Goal: Find specific page/section: Find specific page/section

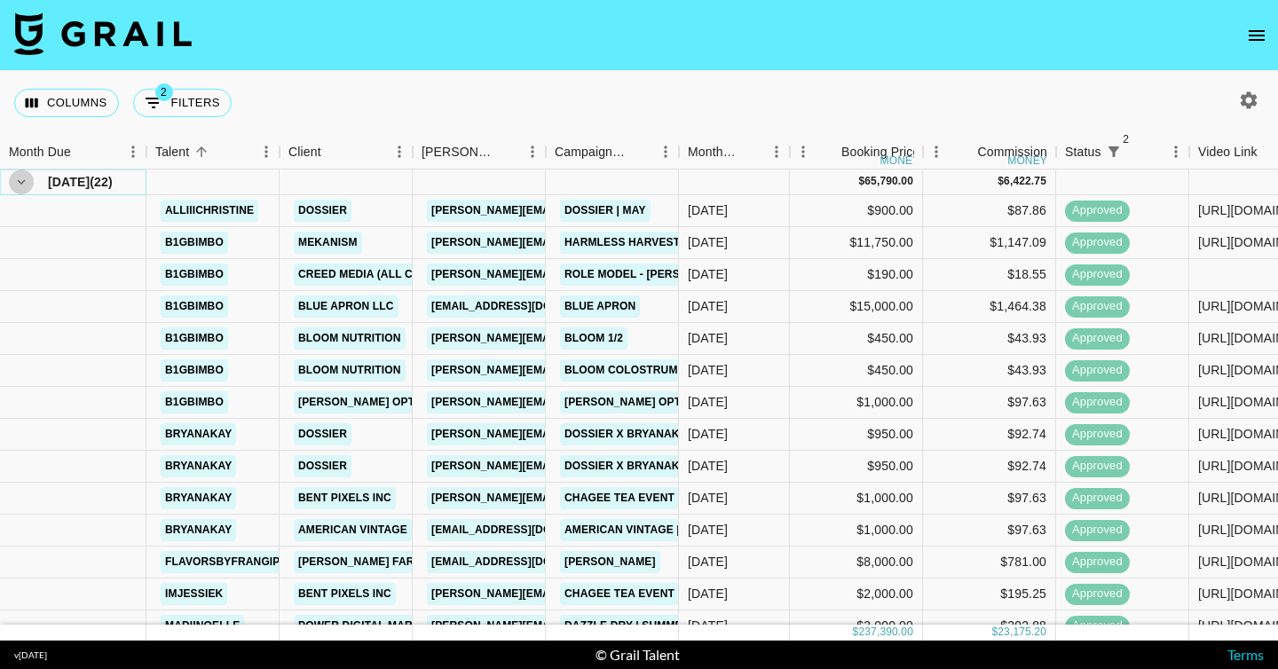
click at [18, 183] on icon "hide children" at bounding box center [21, 182] width 16 height 16
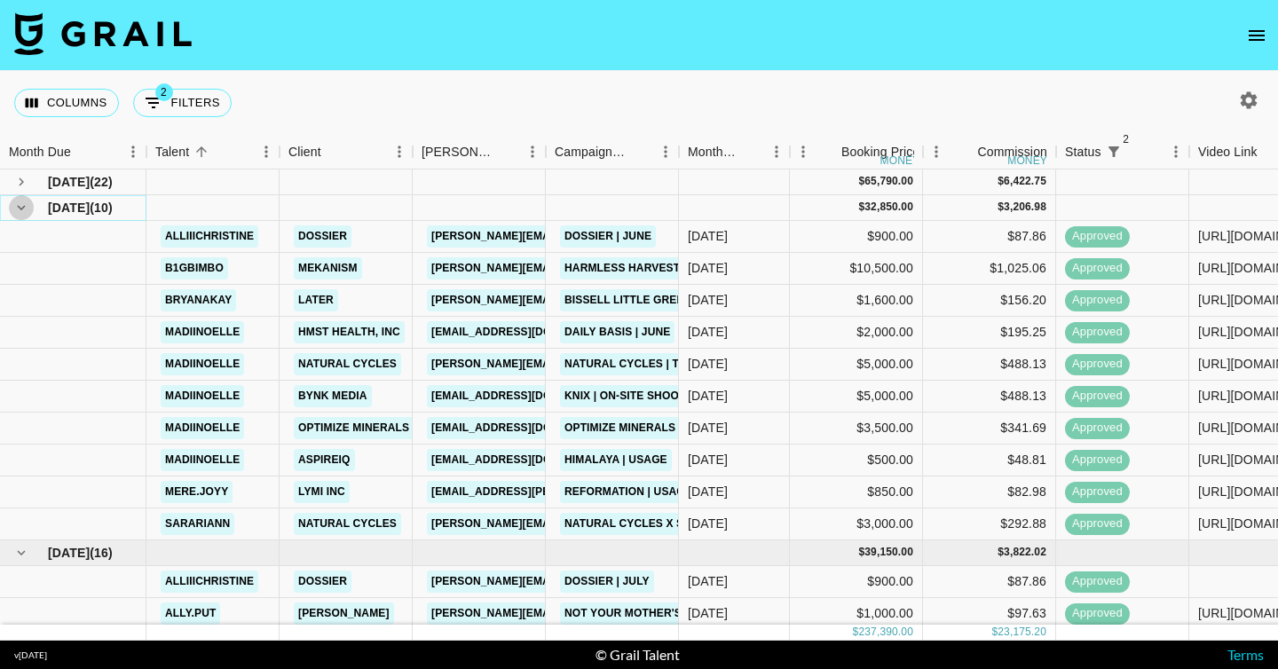
click at [21, 208] on icon "hide children" at bounding box center [22, 207] width 8 height 5
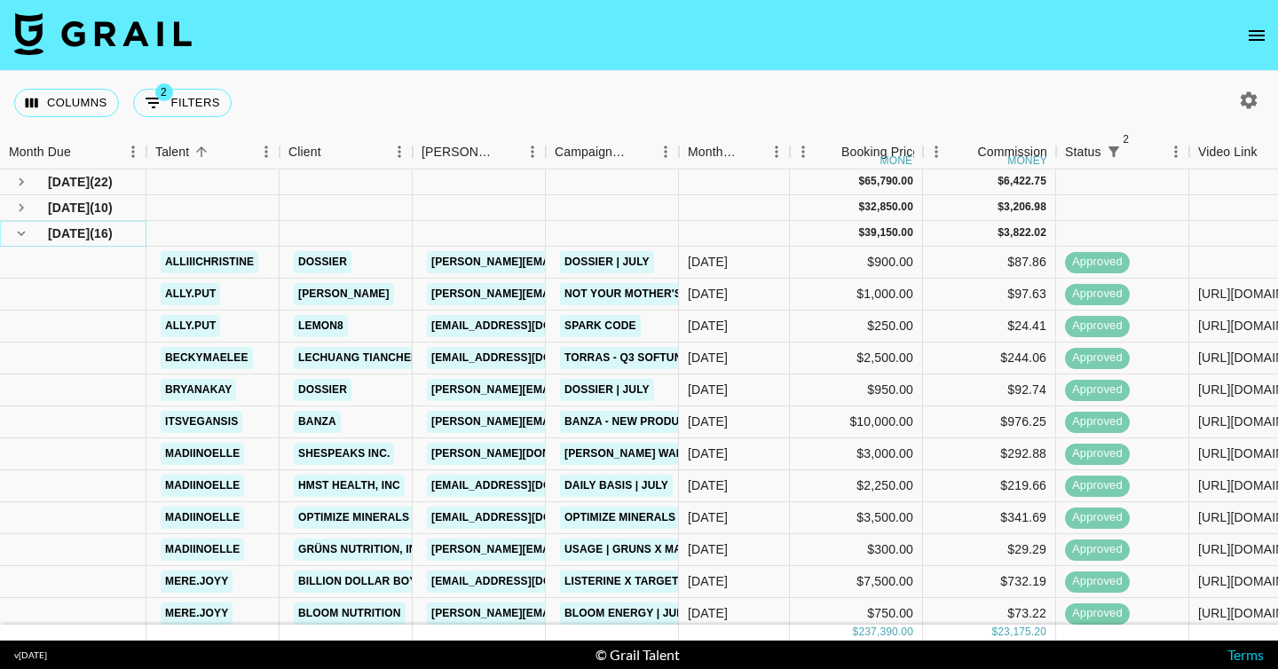
click at [25, 234] on icon "hide children" at bounding box center [21, 233] width 16 height 16
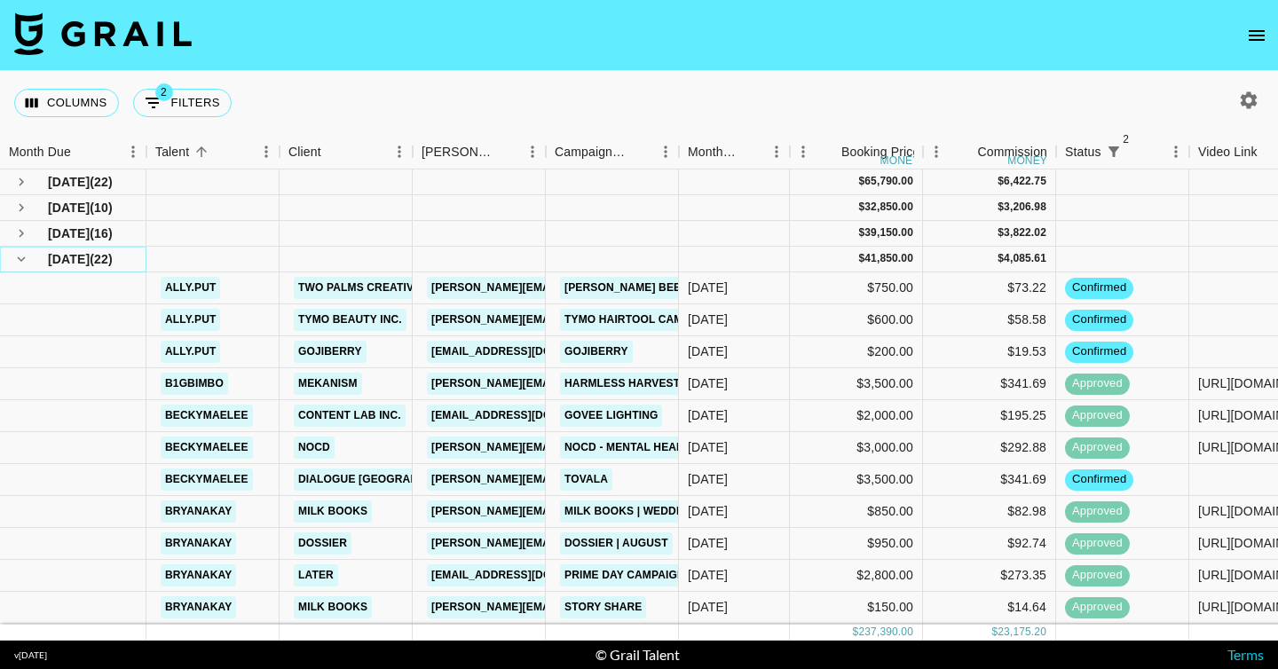
click at [26, 259] on icon "hide children" at bounding box center [21, 259] width 16 height 16
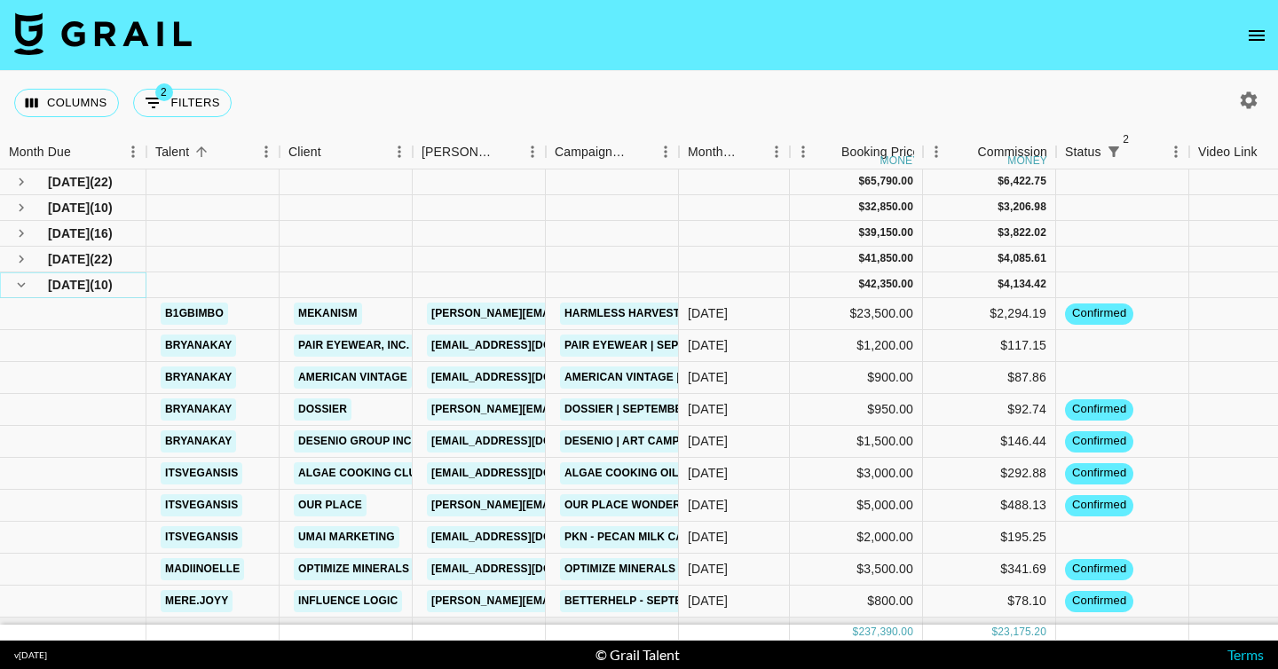
click at [27, 288] on icon "hide children" at bounding box center [21, 285] width 16 height 16
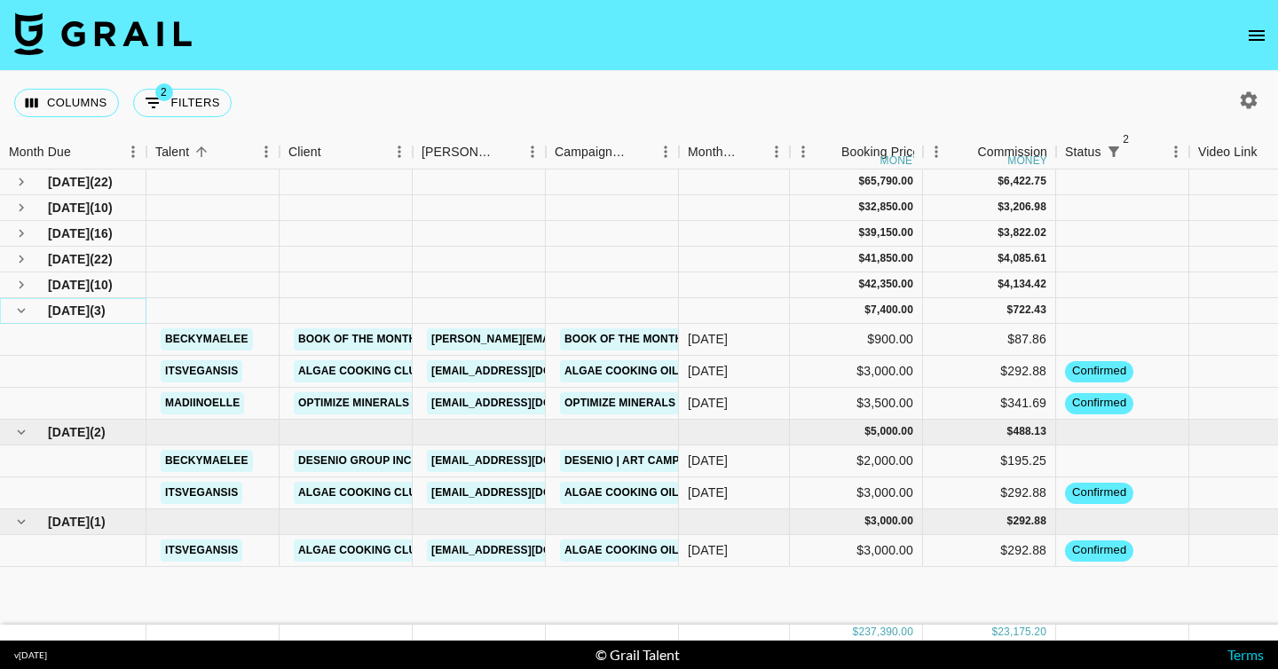
click at [28, 305] on icon "hide children" at bounding box center [21, 311] width 16 height 16
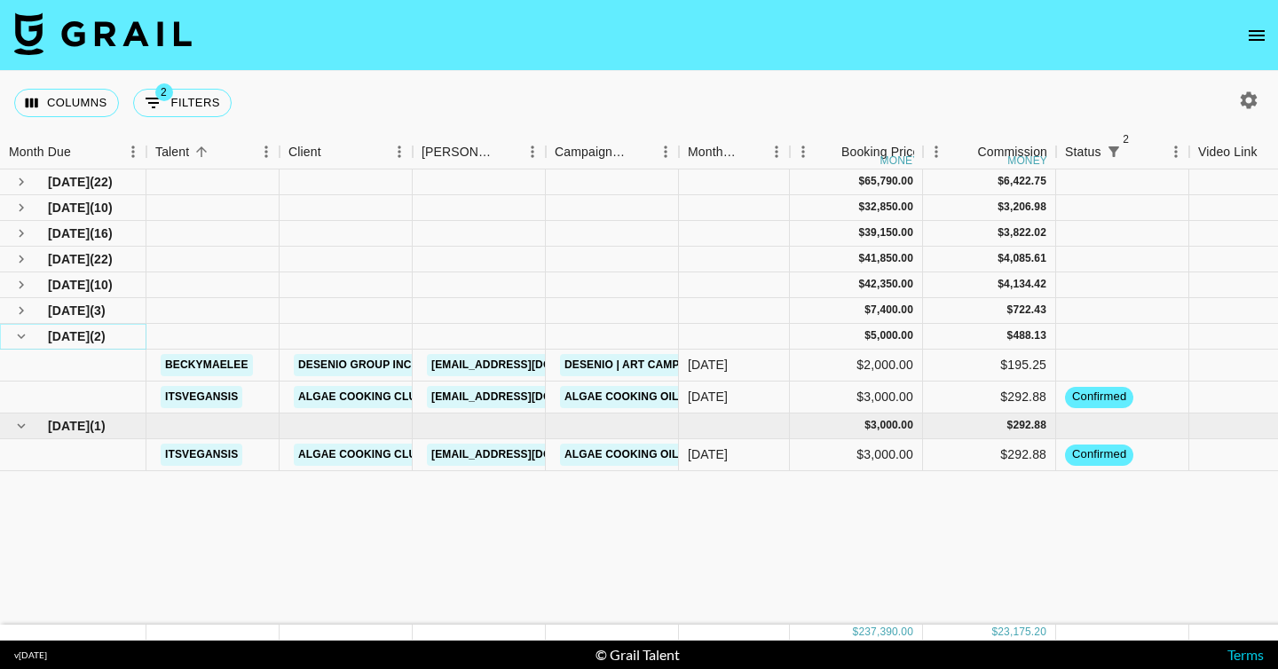
click at [28, 328] on icon "hide children" at bounding box center [21, 336] width 16 height 16
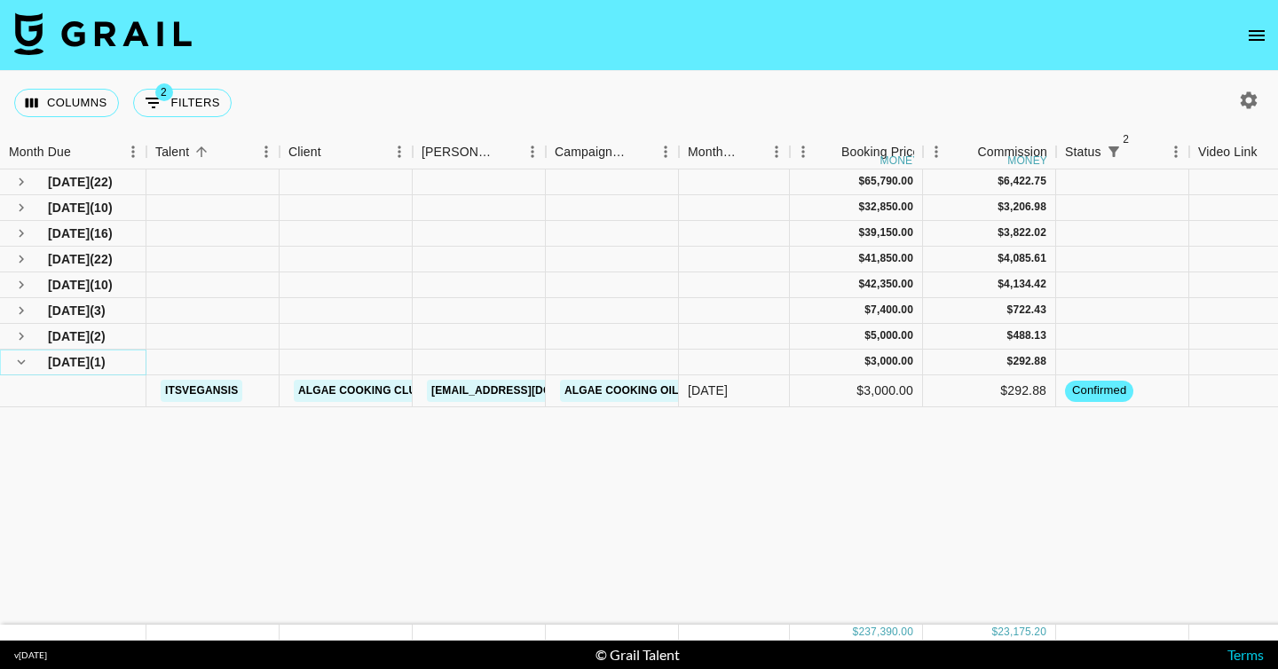
click at [28, 366] on icon "hide children" at bounding box center [21, 362] width 16 height 16
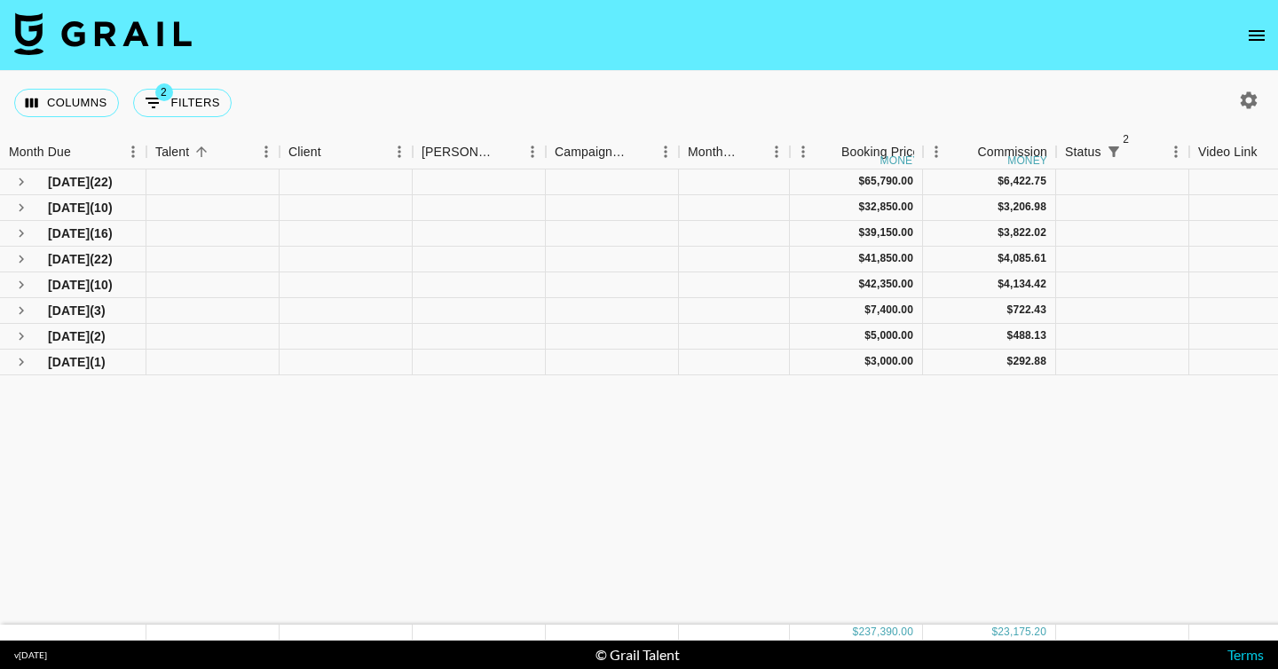
click at [107, 430] on div "[DATE] ( 22 ) $ 65,790.00 $ 6,422.75 Jun '25 ( 10 ) $ 32,850.00 $ 3,206.98 [DAT…" at bounding box center [896, 397] width 1793 height 455
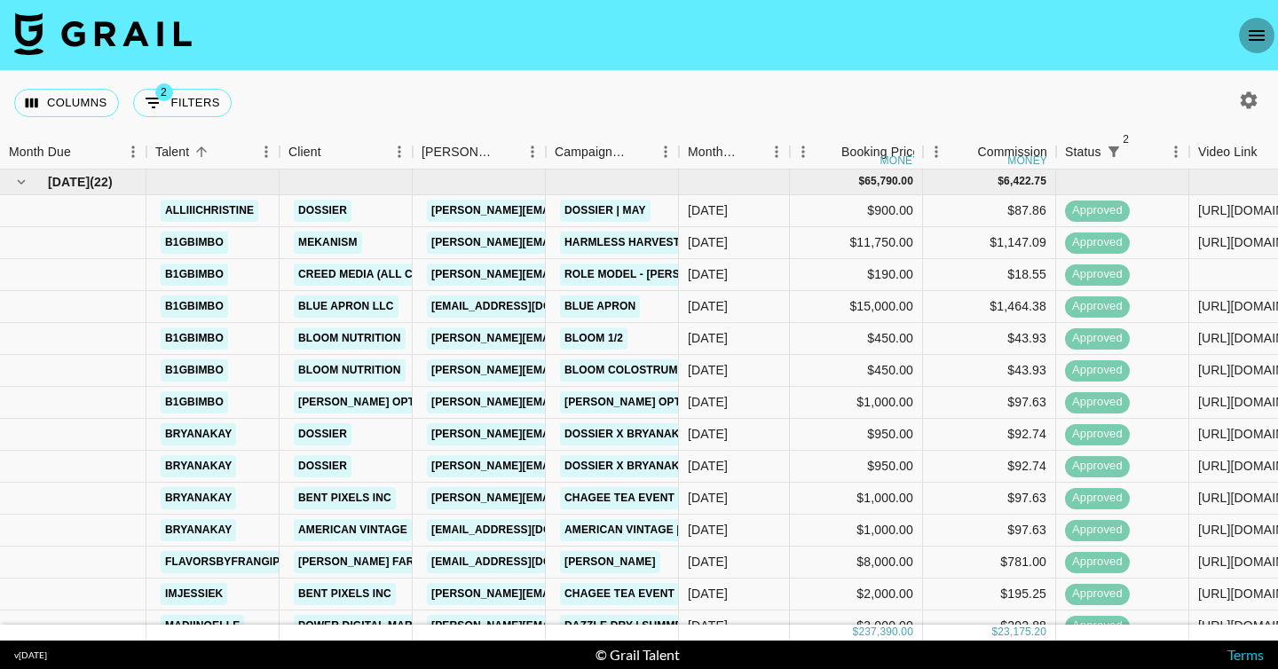
click at [1260, 25] on icon "open drawer" at bounding box center [1256, 35] width 21 height 21
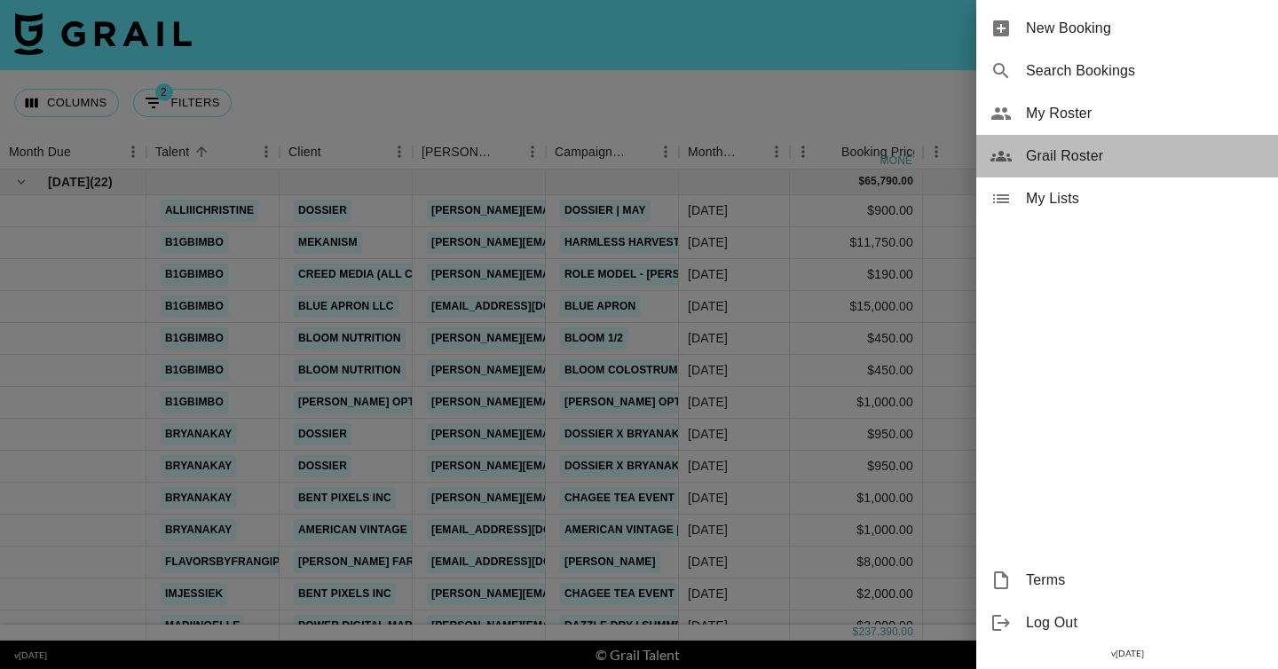
click at [1093, 162] on span "Grail Roster" at bounding box center [1145, 156] width 238 height 21
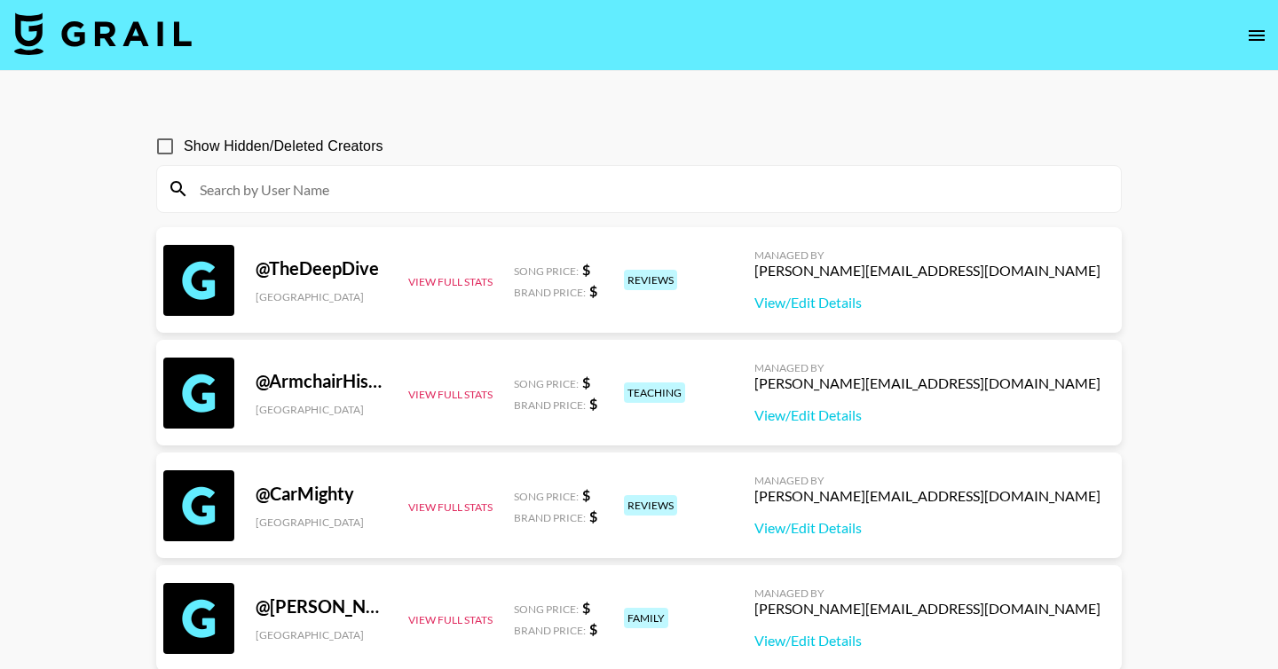
click at [346, 198] on input at bounding box center [650, 189] width 922 height 28
paste input "marinagudov"
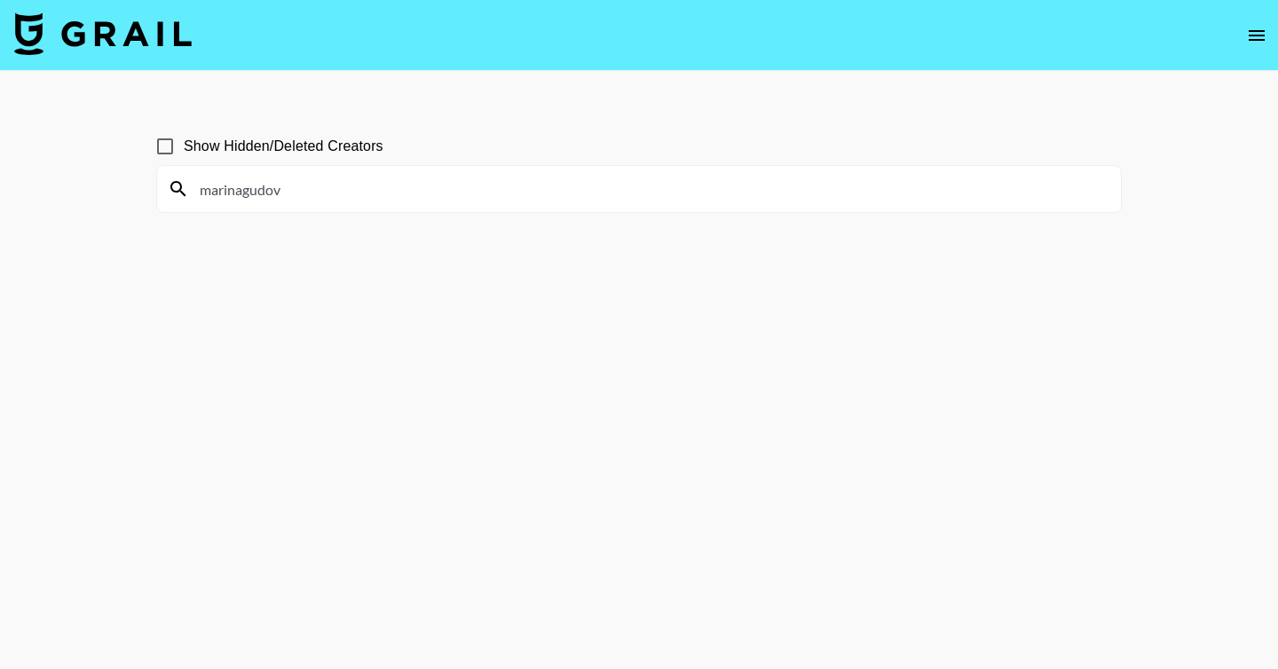
drag, startPoint x: 397, startPoint y: 190, endPoint x: 93, endPoint y: 190, distance: 303.6
click at [93, 190] on main "Show Hidden/Deleted Creators [PERSON_NAME]" at bounding box center [639, 377] width 1278 height 613
paste input "hanichu28"
type input "hanichu28"
